Goal: Communication & Community: Answer question/provide support

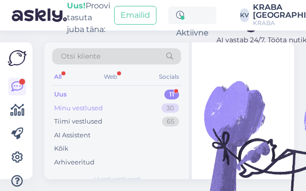
click at [94, 102] on div "Minu vestlused 30" at bounding box center [116, 108] width 129 height 14
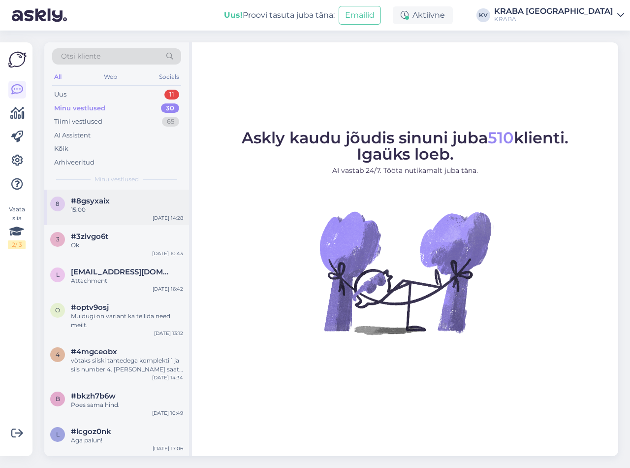
click at [97, 190] on div "8 #8gsyxaix 15:00 [DATE] 14:28" at bounding box center [116, 207] width 145 height 35
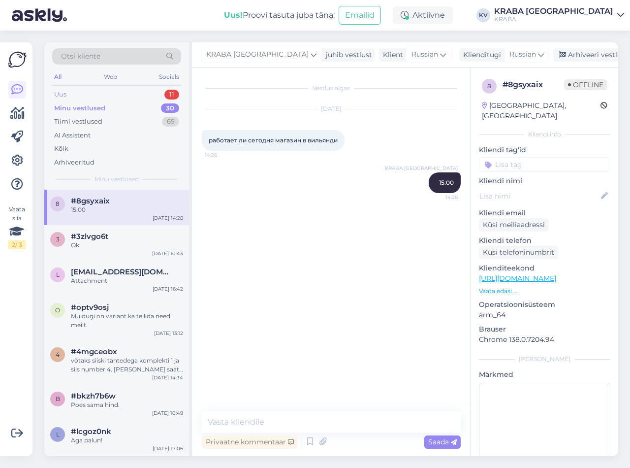
click at [97, 93] on div "Uus 11" at bounding box center [116, 95] width 129 height 14
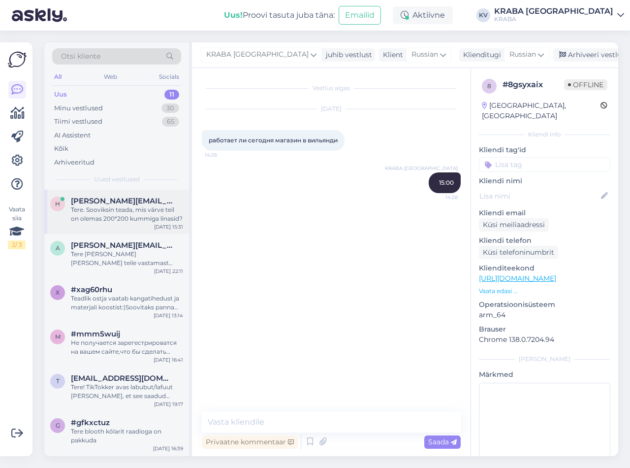
click at [103, 190] on div "Tere. Sooviksin teada, mis värve teil on olemas 200*200 kummiga linasid?" at bounding box center [127, 214] width 112 height 18
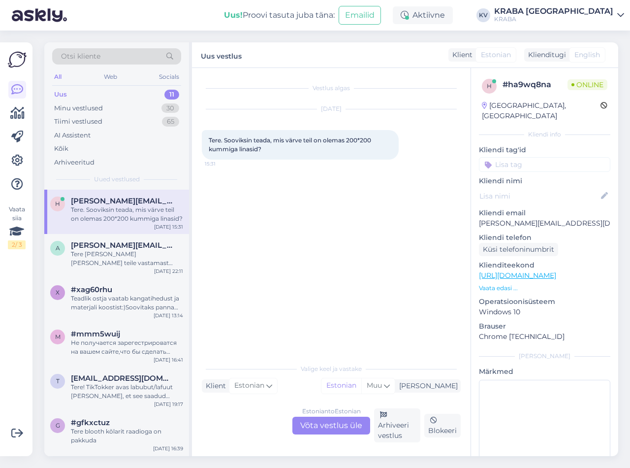
click at [306, 190] on div "Estonian to Estonian Võta vestlus üle Arhiveeri vestlus Blokeeri" at bounding box center [331, 425] width 259 height 34
click at [306, 190] on div "Estonian to Estonian Võta vestlus üle" at bounding box center [331, 425] width 78 height 18
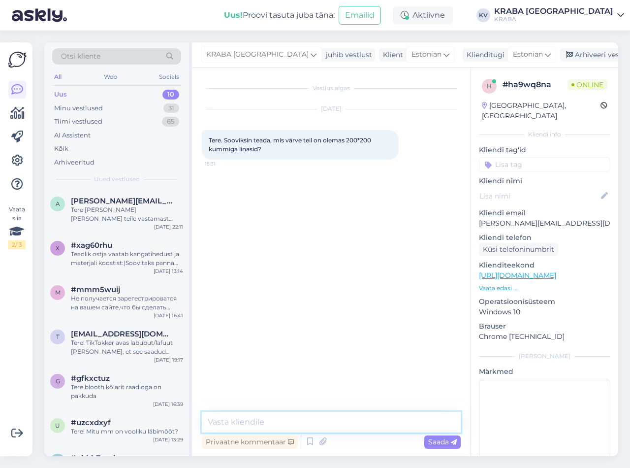
click at [242, 190] on textarea at bounding box center [331, 422] width 259 height 21
type textarea "Tere."
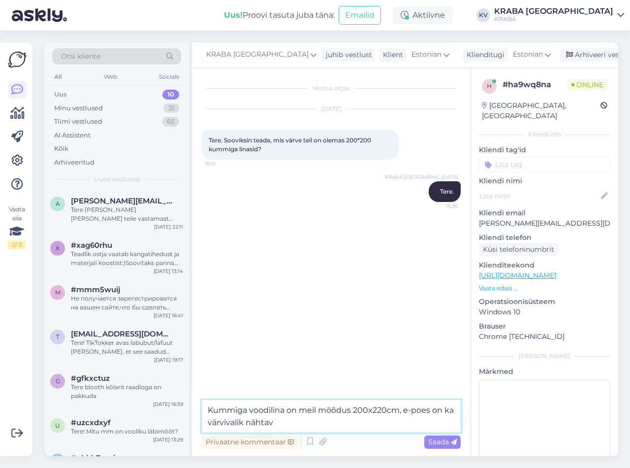
type textarea "Kummiga voodilina on meil mõõdus 200x220cm, e-poes on ka värvivalik nähtav"
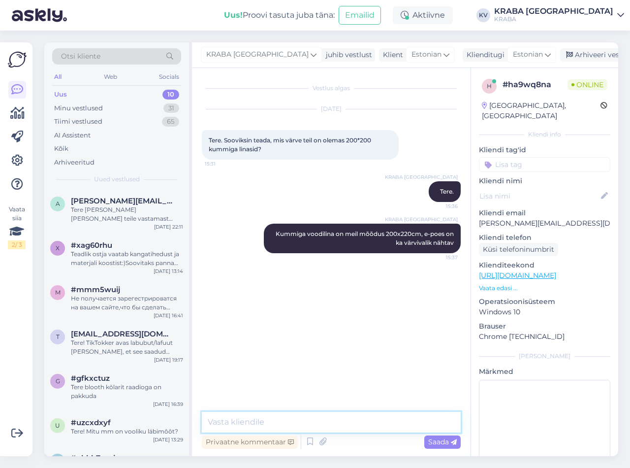
click at [241, 190] on textarea at bounding box center [331, 422] width 259 height 21
paste textarea "[URL][DOMAIN_NAME]"
type textarea "[URL][DOMAIN_NAME]"
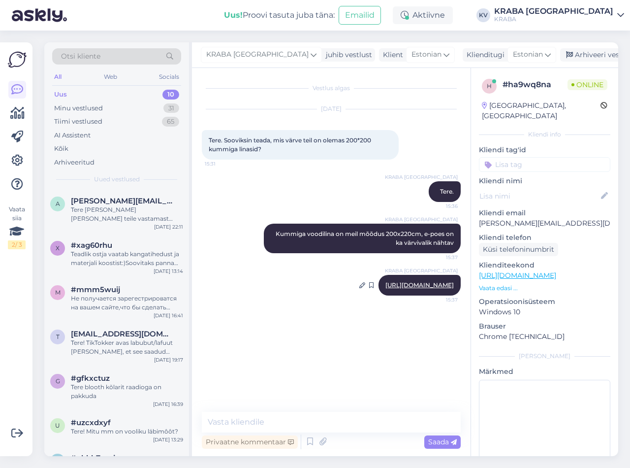
click at [306, 190] on div "KRABA [GEOGRAPHIC_DATA] [URL][DOMAIN_NAME] 15:37" at bounding box center [420, 285] width 82 height 21
click at [306, 190] on link "[URL][DOMAIN_NAME]" at bounding box center [419, 284] width 68 height 7
click at [0, 190] on div "Vaata siia 2 / 3 Võimalused Veendu, et Askly loob sulle väärtust. Sulge Ühenda …" at bounding box center [16, 248] width 32 height 413
